Goal: Information Seeking & Learning: Check status

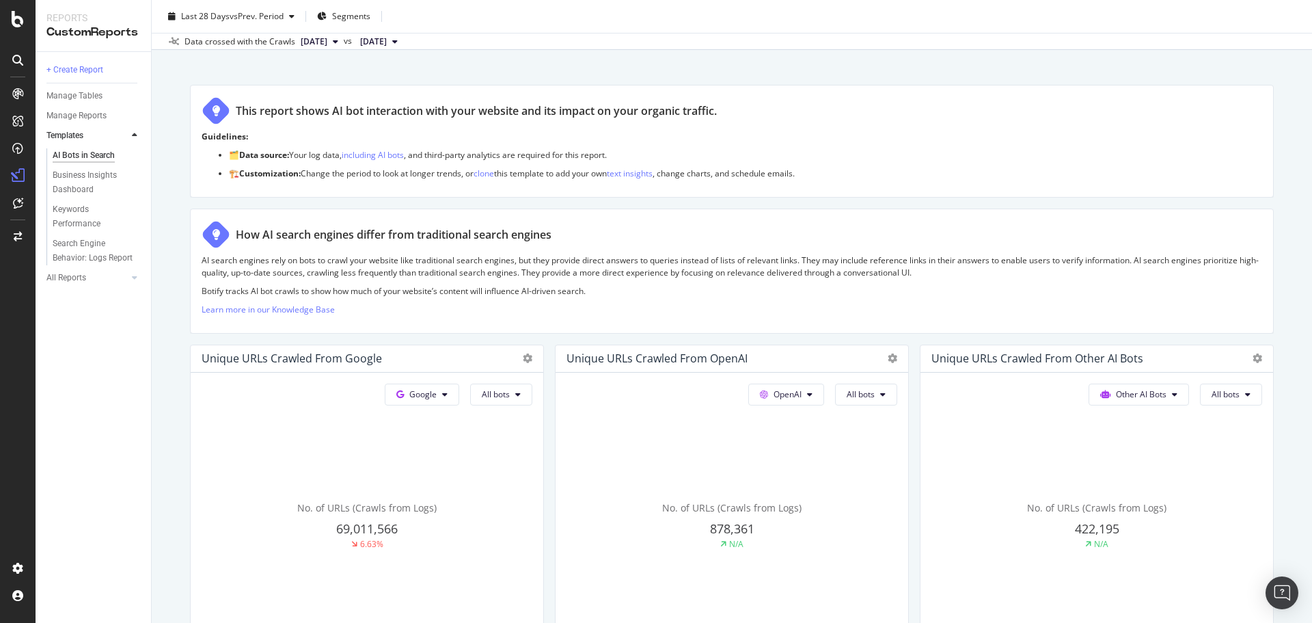
scroll to position [137, 0]
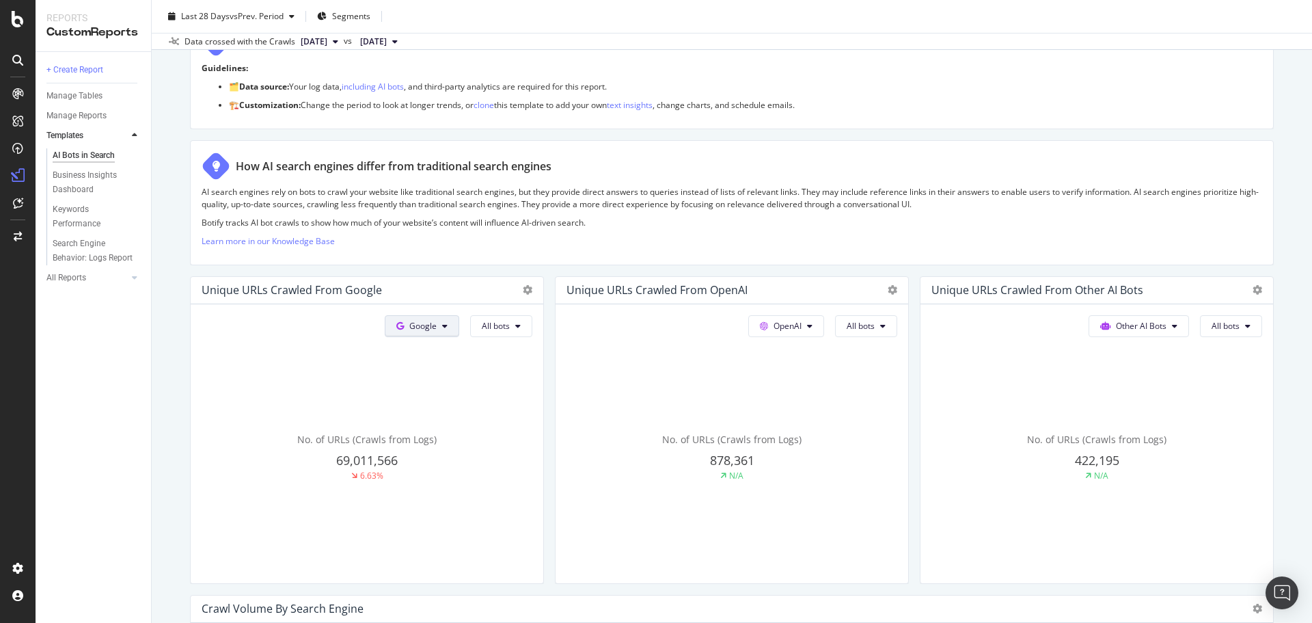
click at [436, 321] on button "Google" at bounding box center [422, 326] width 74 height 22
click at [444, 400] on span "OpenAI" at bounding box center [441, 404] width 51 height 12
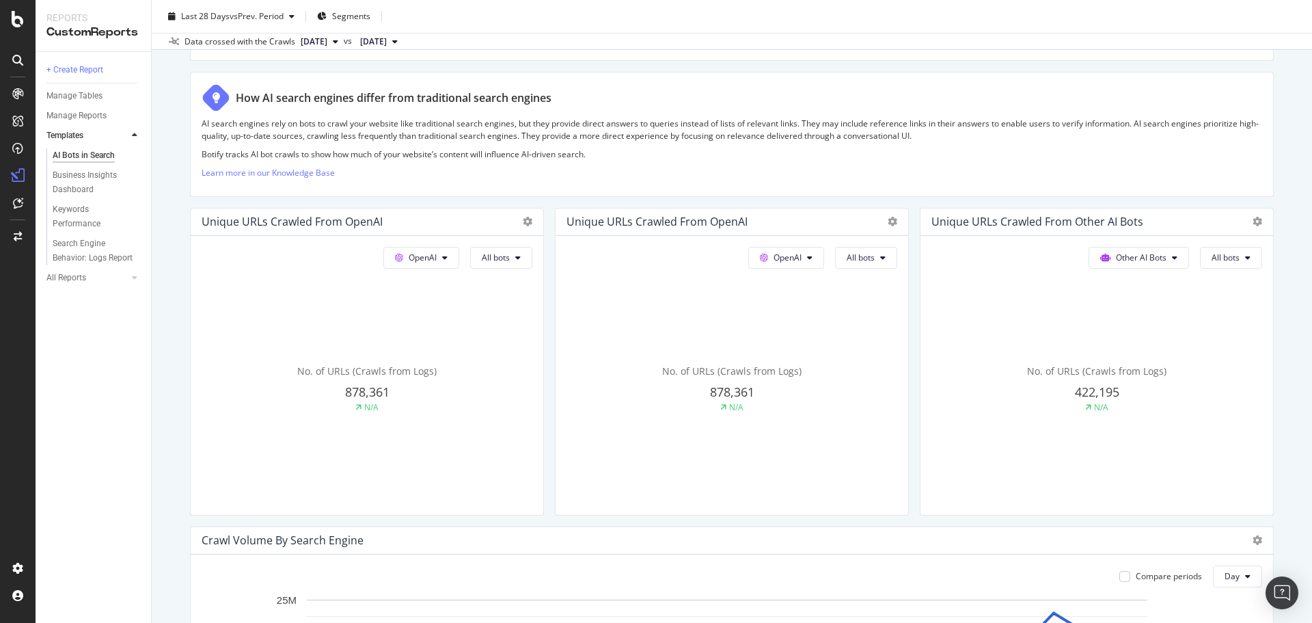
scroll to position [273, 0]
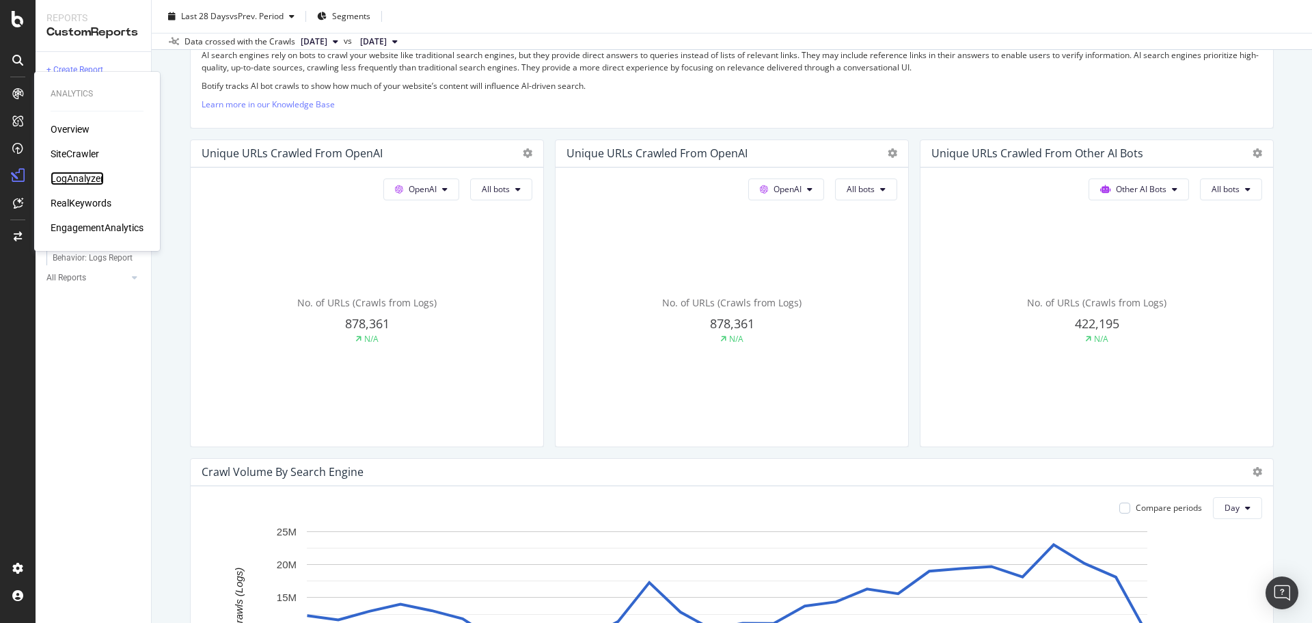
click at [74, 175] on div "LogAnalyzer" at bounding box center [77, 179] width 53 height 14
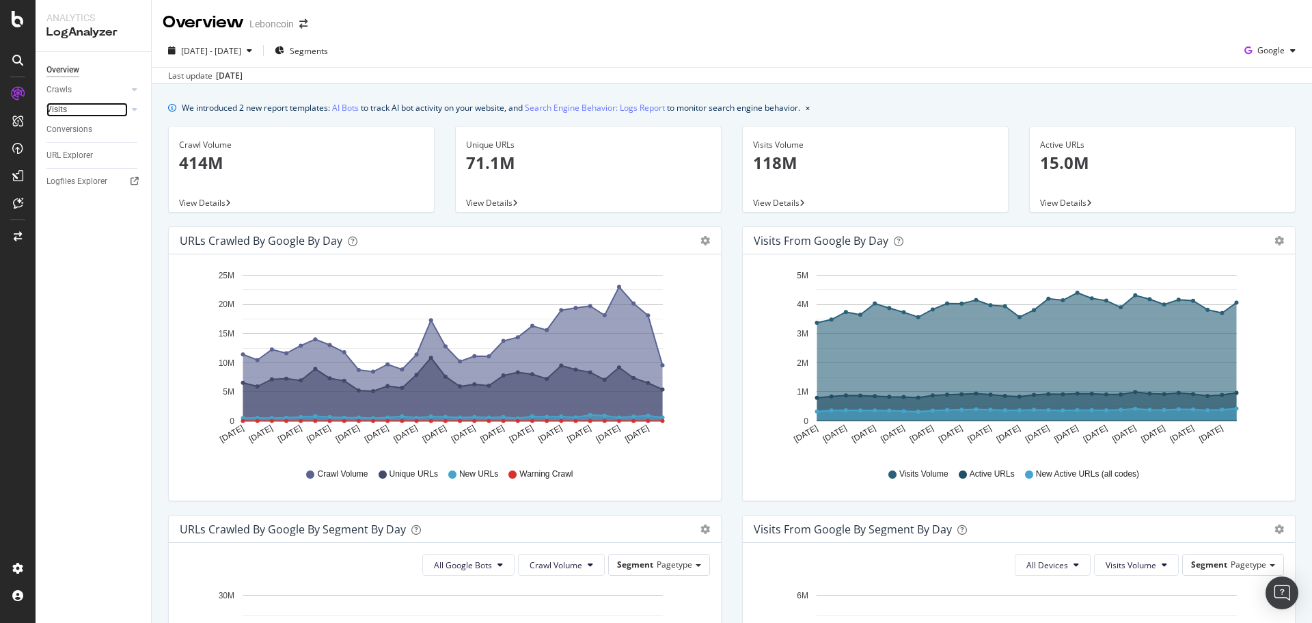
click at [113, 103] on link "Visits" at bounding box center [86, 110] width 81 height 14
